Goal: Navigation & Orientation: Understand site structure

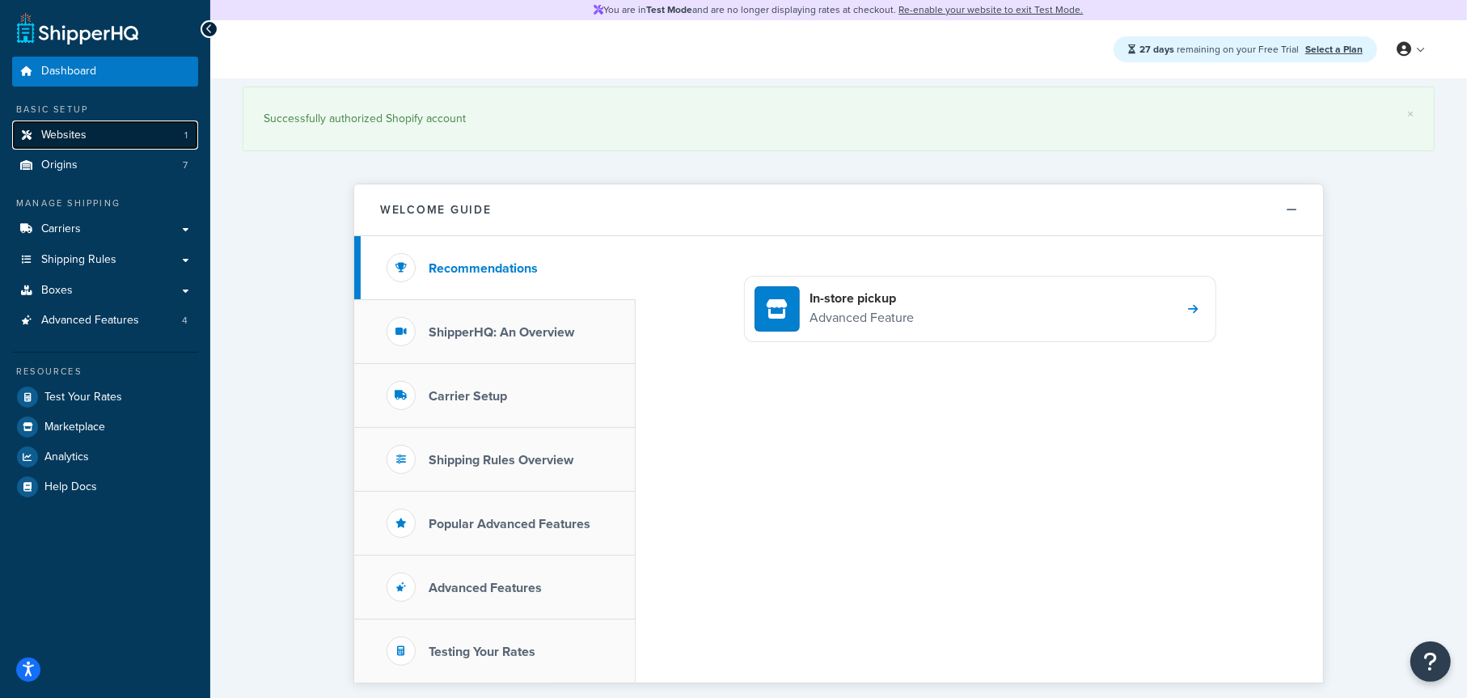
click at [110, 133] on link "Websites 1" at bounding box center [105, 135] width 186 height 30
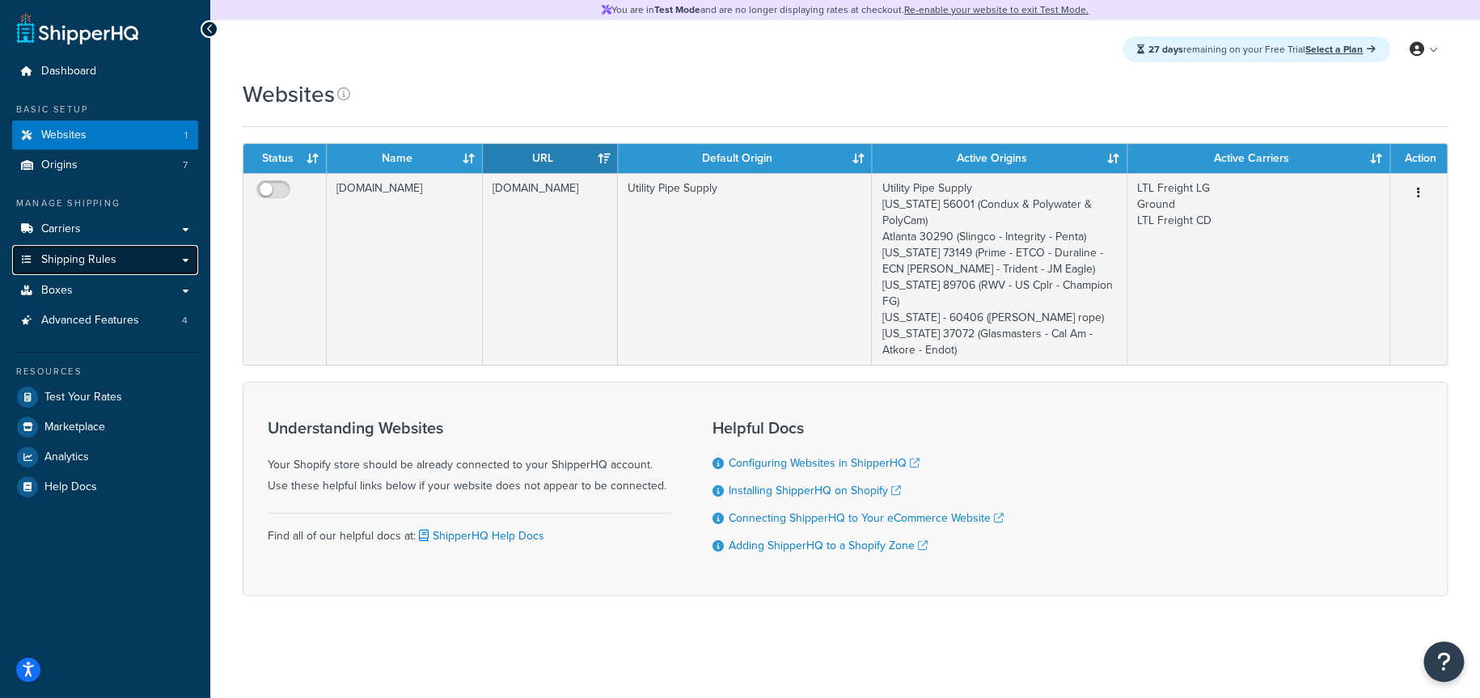
click at [133, 260] on link "Shipping Rules" at bounding box center [105, 260] width 186 height 30
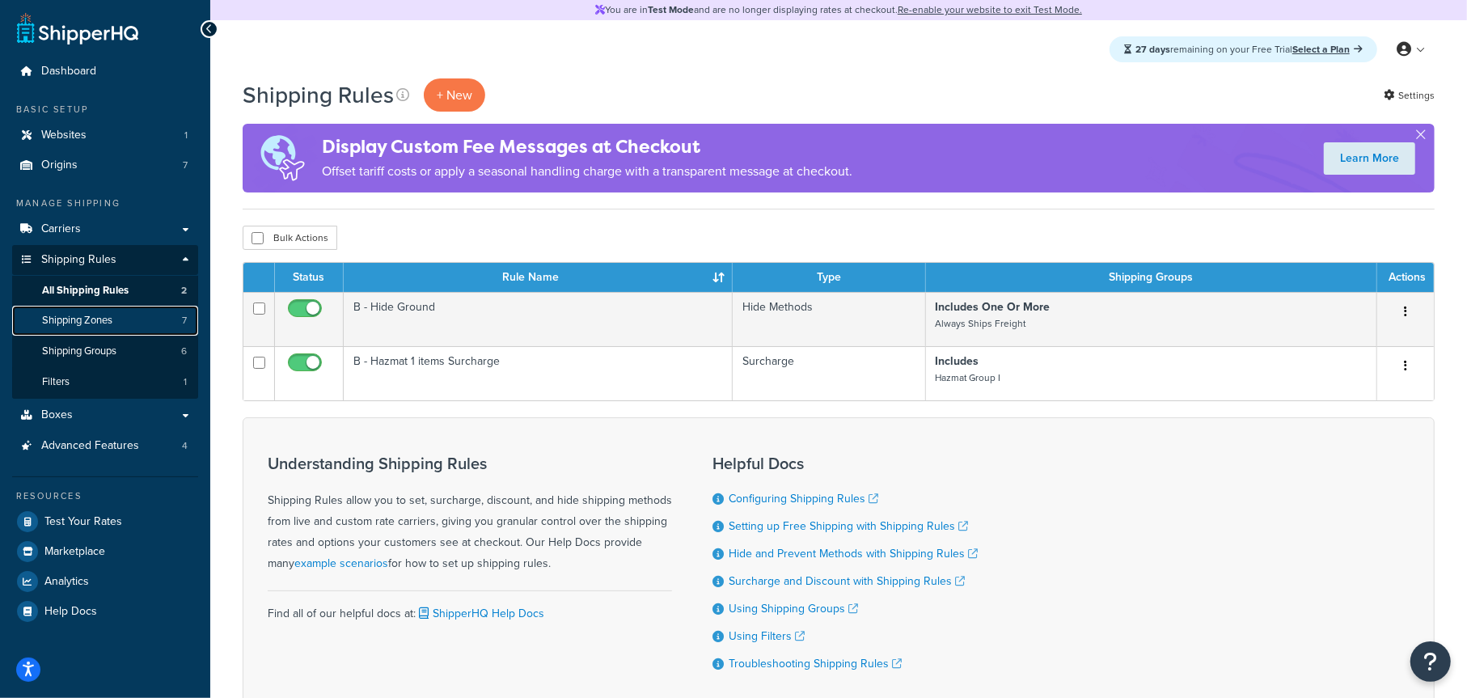
click at [119, 319] on link "Shipping Zones 7" at bounding box center [105, 321] width 186 height 30
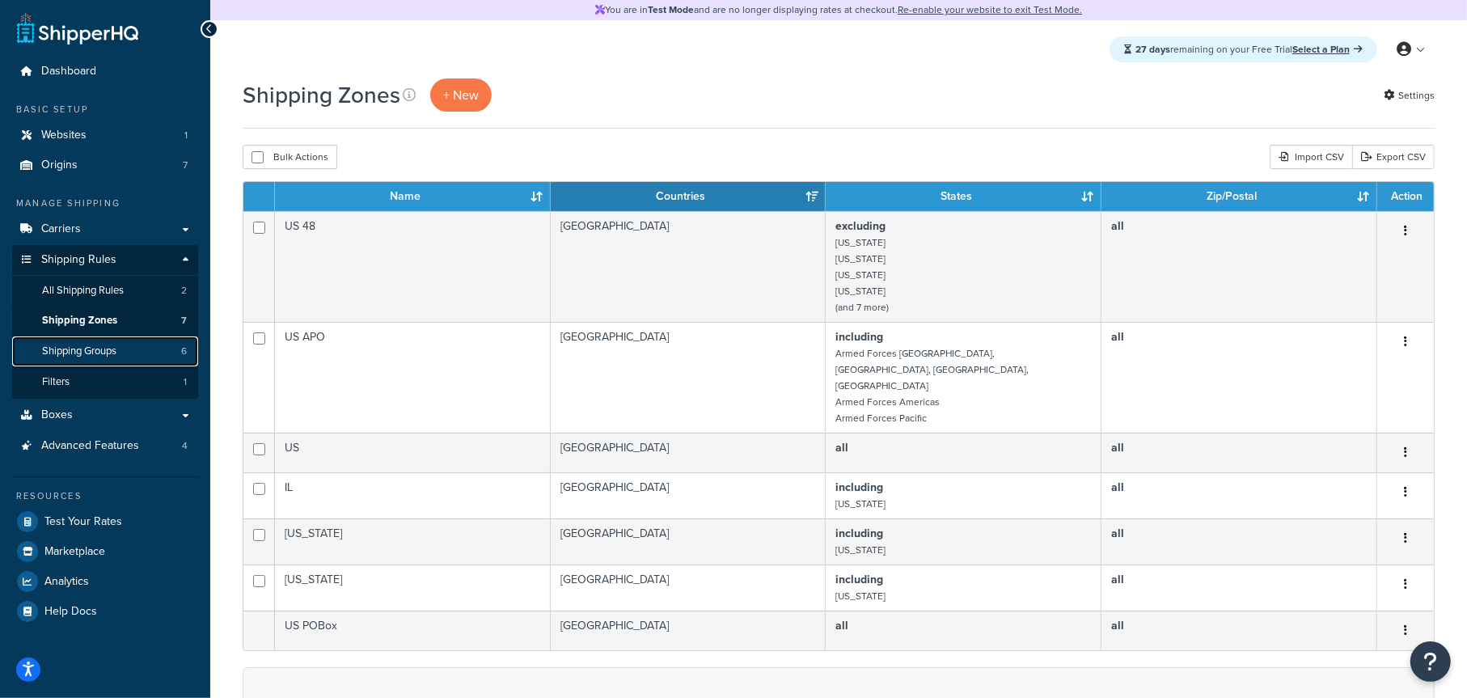
click at [112, 347] on span "Shipping Groups" at bounding box center [79, 351] width 74 height 14
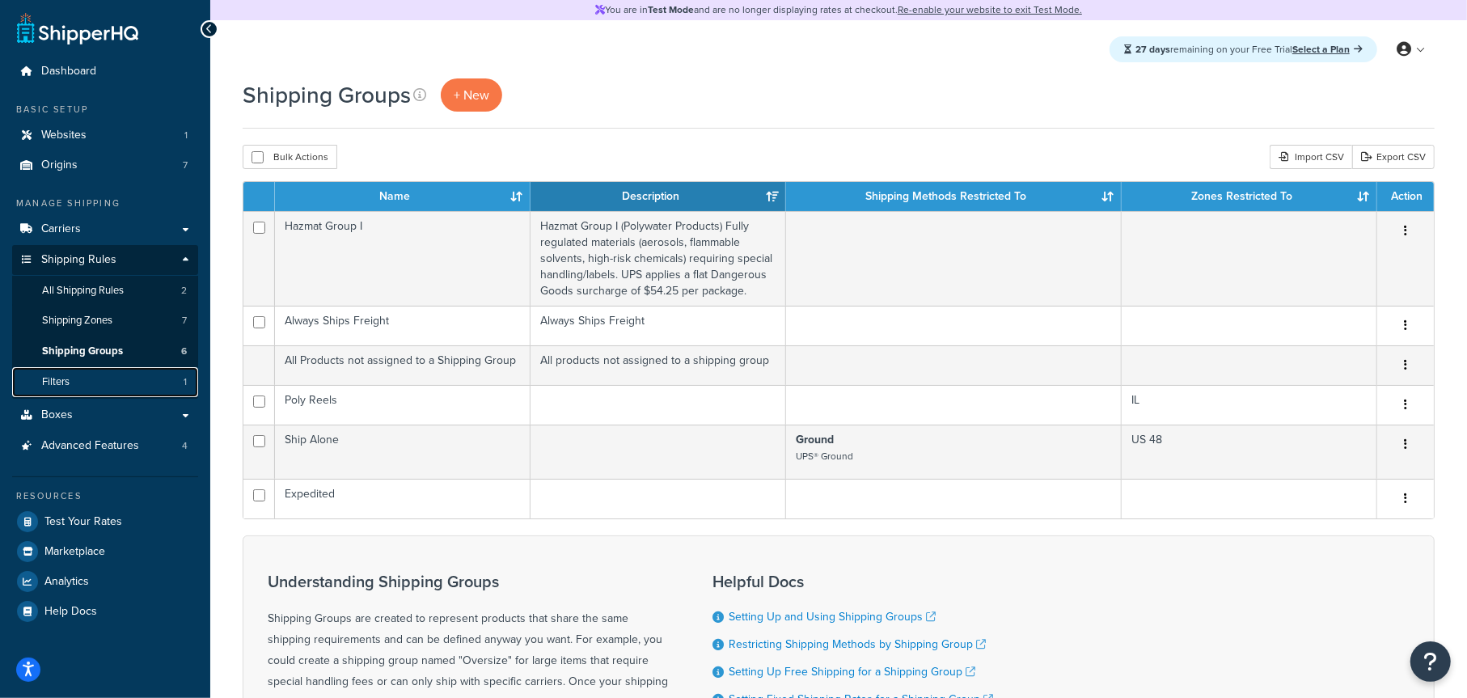
click at [129, 375] on link "Filters 1" at bounding box center [105, 382] width 186 height 30
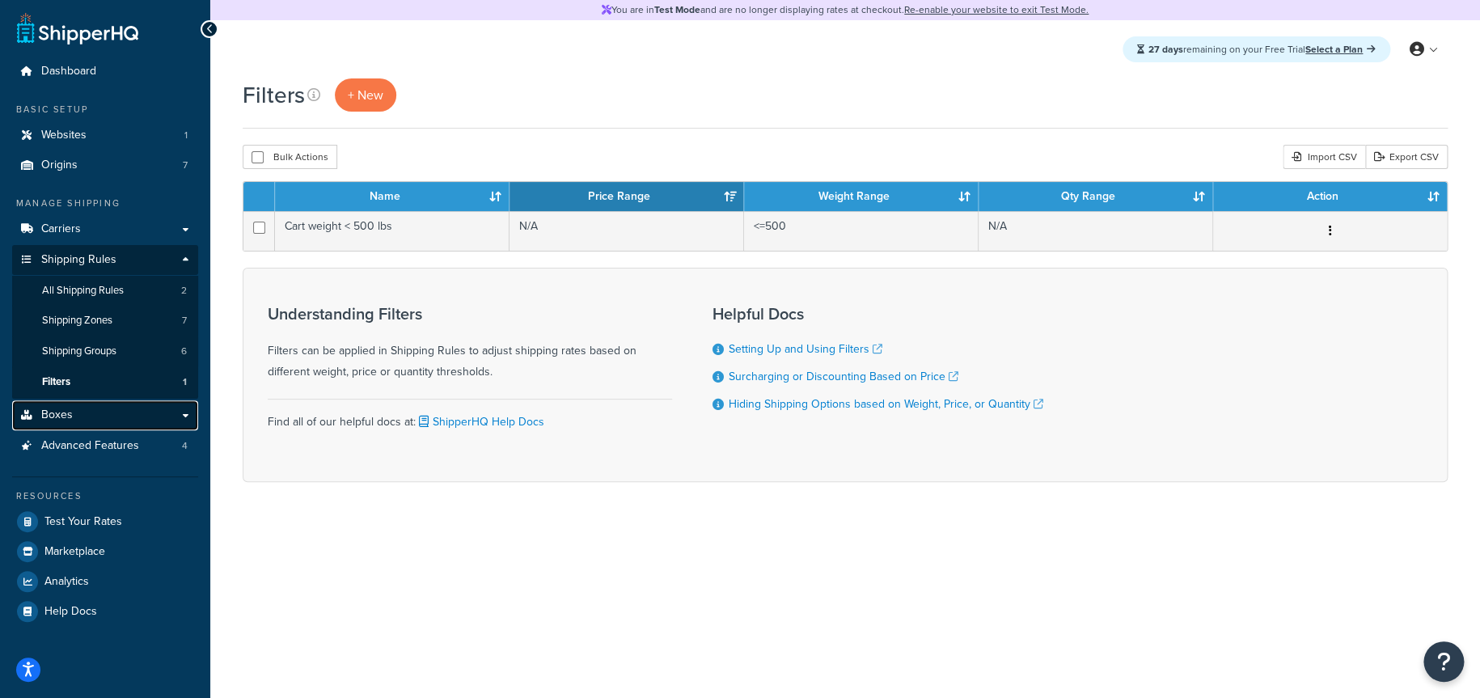
click at [112, 415] on link "Boxes" at bounding box center [105, 415] width 186 height 30
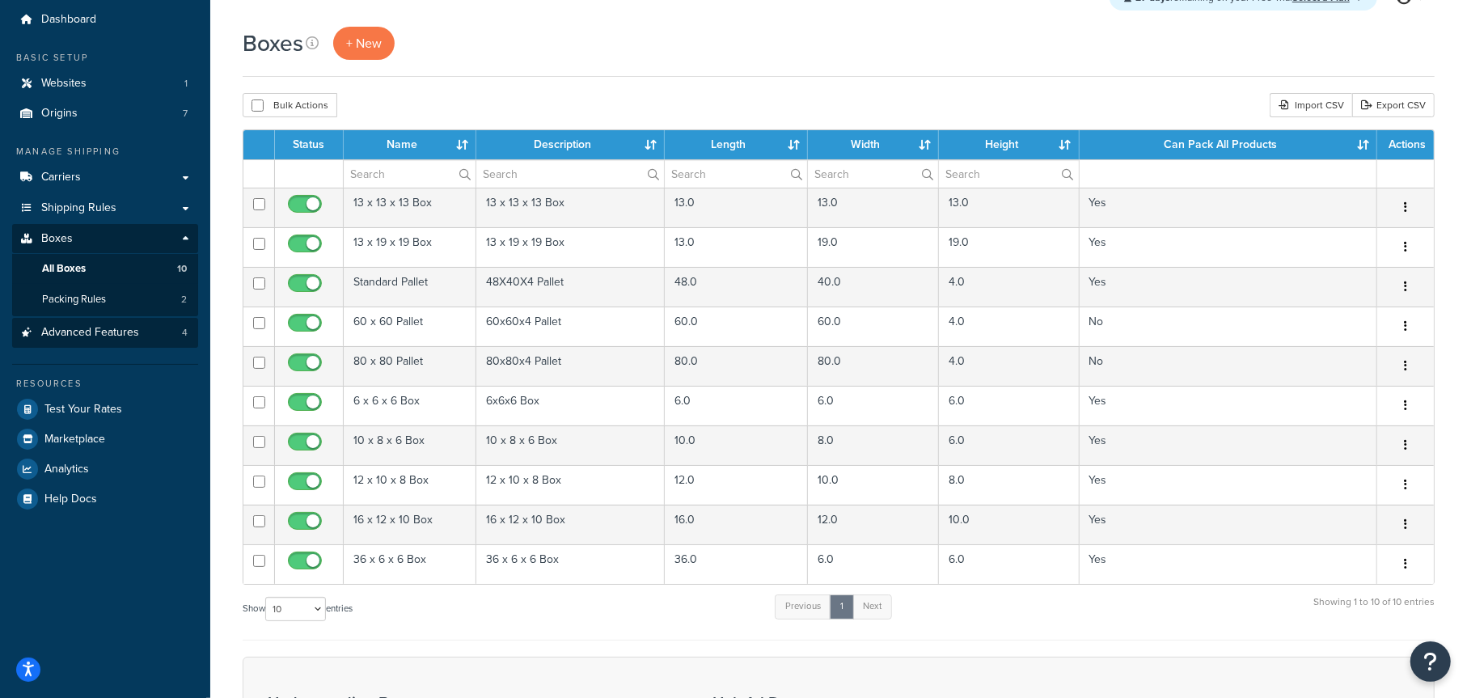
scroll to position [81, 0]
